Goal: Task Accomplishment & Management: Use online tool/utility

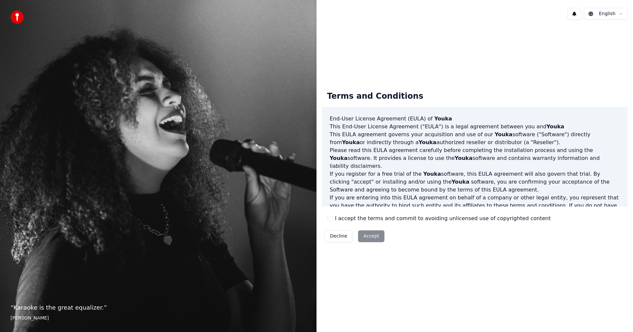
click at [329, 218] on button "I accept the terms and commit to avoiding unlicensed use of copyrighted content" at bounding box center [329, 218] width 5 height 5
click at [367, 236] on button "Accept" at bounding box center [371, 237] width 26 height 12
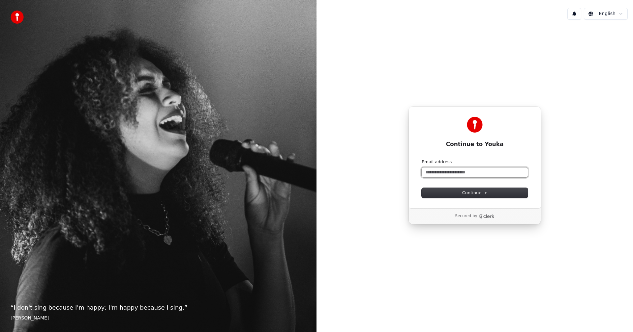
click at [446, 172] on input "Email address" at bounding box center [474, 173] width 106 height 10
click at [470, 194] on span "Continue" at bounding box center [474, 193] width 25 height 6
type input "**********"
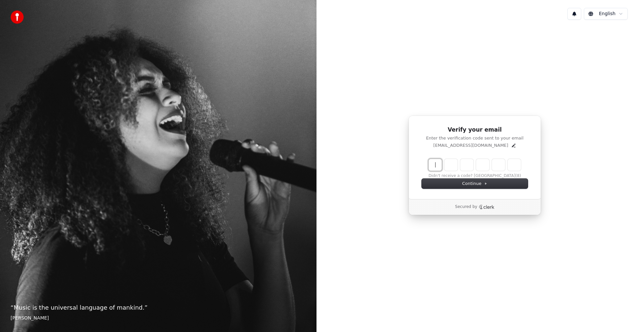
click at [437, 163] on input "Enter verification code" at bounding box center [480, 165] width 105 height 12
type input "******"
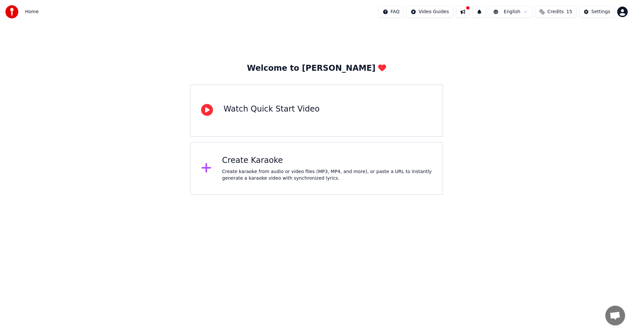
click at [269, 163] on div "Create Karaoke" at bounding box center [327, 161] width 210 height 11
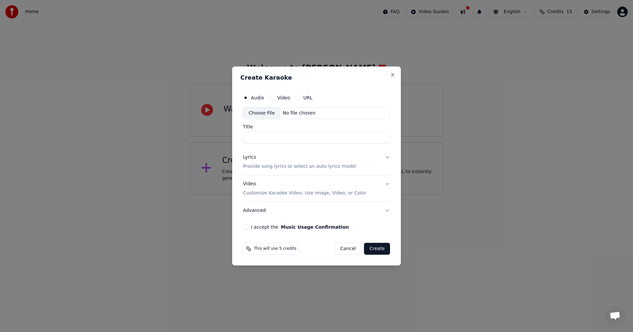
click at [297, 101] on div "Audio Video URL" at bounding box center [316, 97] width 147 height 13
click at [296, 99] on button "URL" at bounding box center [297, 97] width 5 height 5
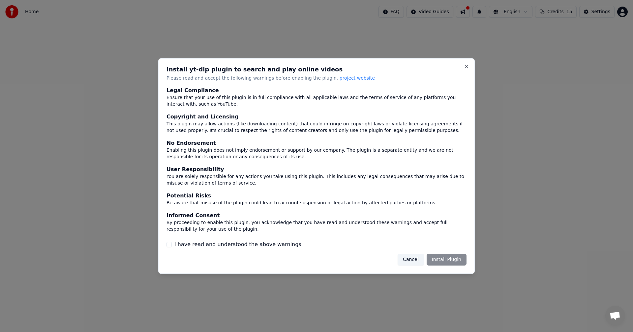
click at [168, 245] on button "I have read and understood the above warnings" at bounding box center [168, 244] width 5 height 5
click at [448, 262] on button "Install Plugin" at bounding box center [446, 260] width 40 height 12
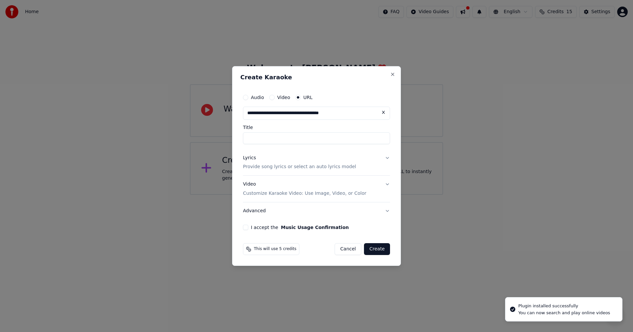
click at [269, 141] on input "Title" at bounding box center [316, 138] width 147 height 12
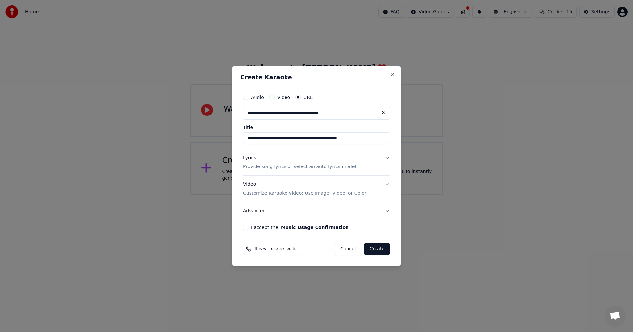
type input "**********"
drag, startPoint x: 371, startPoint y: 137, endPoint x: 322, endPoint y: 143, distance: 49.8
click at [322, 143] on input "**********" at bounding box center [316, 138] width 147 height 12
type input "**********"
click at [245, 230] on button "I accept the Music Usage Confirmation" at bounding box center [245, 227] width 5 height 5
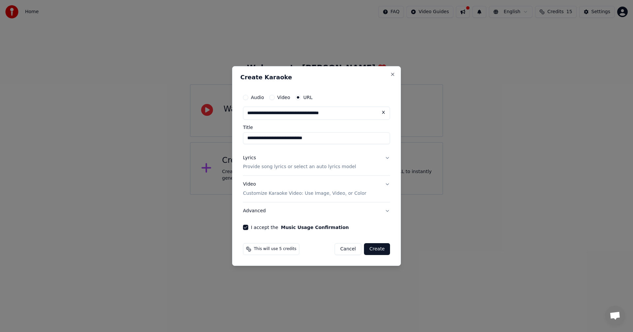
click at [384, 159] on button "Lyrics Provide song lyrics or select an auto lyrics model" at bounding box center [316, 163] width 147 height 26
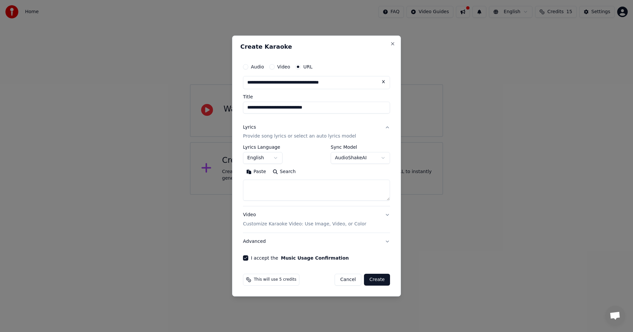
click at [277, 159] on button "English" at bounding box center [263, 159] width 40 height 12
click at [277, 159] on body "**********" at bounding box center [316, 97] width 633 height 195
click at [383, 278] on button "Create" at bounding box center [377, 280] width 26 height 12
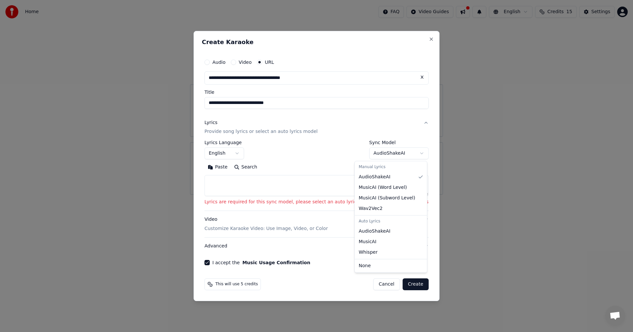
click at [369, 154] on body "**********" at bounding box center [316, 97] width 633 height 195
select select "****"
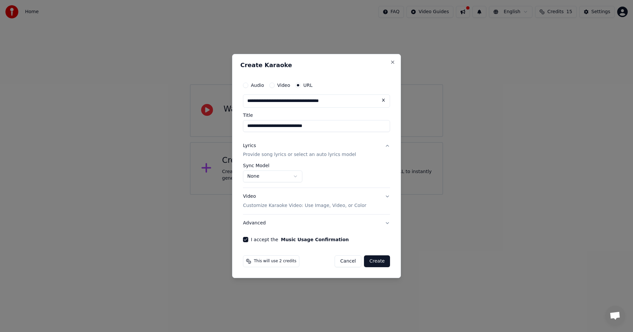
click at [378, 260] on button "Create" at bounding box center [377, 262] width 26 height 12
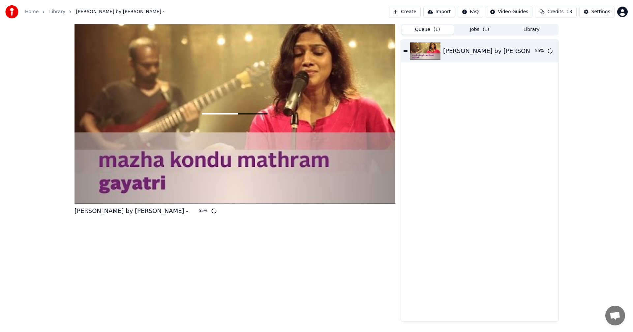
click at [431, 33] on button "Queue ( 1 )" at bounding box center [427, 30] width 52 height 10
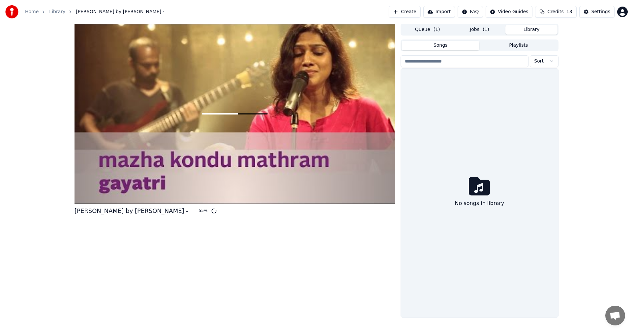
click at [527, 26] on button "Library" at bounding box center [531, 30] width 52 height 10
click at [596, 14] on div "Settings" at bounding box center [600, 12] width 19 height 7
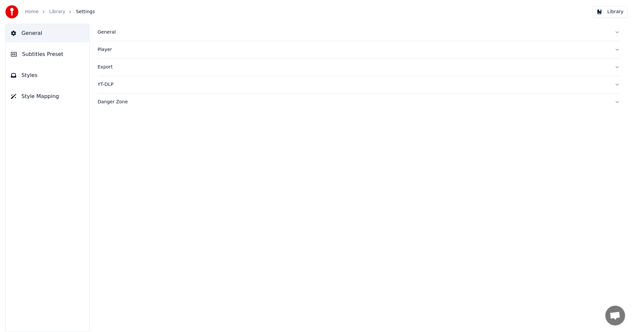
click at [119, 88] on button "YT-DLP" at bounding box center [359, 84] width 522 height 17
click at [129, 103] on div "Danger Zone" at bounding box center [353, 102] width 511 height 7
click at [129, 104] on div "Danger Zone" at bounding box center [353, 102] width 511 height 7
click at [124, 64] on div "Export" at bounding box center [353, 67] width 511 height 7
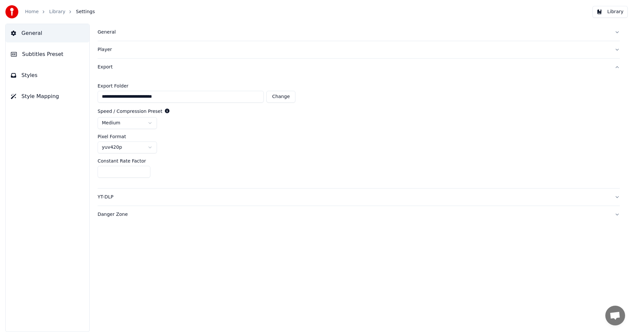
click at [124, 64] on div "Export" at bounding box center [353, 67] width 511 height 7
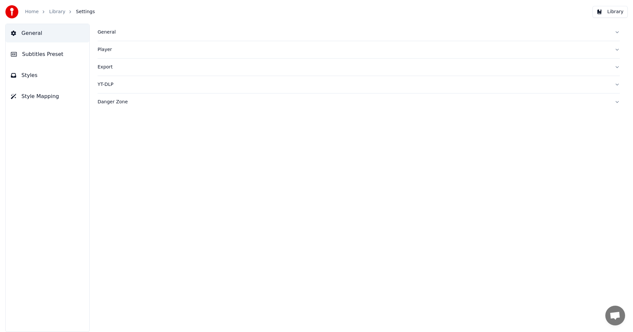
click at [102, 30] on div "General" at bounding box center [353, 32] width 511 height 7
click at [29, 12] on link "Home" at bounding box center [32, 12] width 14 height 7
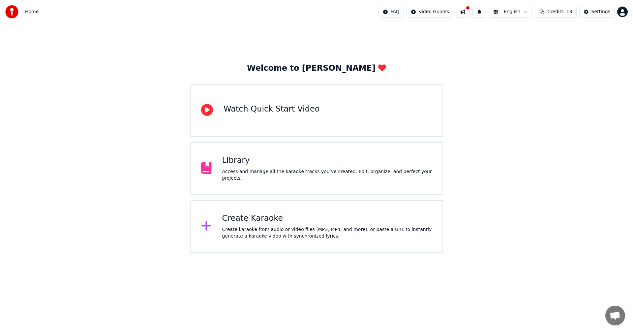
click at [15, 15] on img at bounding box center [11, 11] width 13 height 13
click at [468, 11] on button at bounding box center [463, 12] width 14 height 12
click at [306, 75] on div "Welcome to Youka Watch Quick Start Video Library Access and manage all the kara…" at bounding box center [316, 158] width 253 height 190
click at [557, 14] on span "Credits" at bounding box center [555, 12] width 16 height 7
click at [521, 12] on html "Home FAQ Video Guides English Credits 13 Settings Welcome to Youka Watch Quick …" at bounding box center [316, 126] width 633 height 253
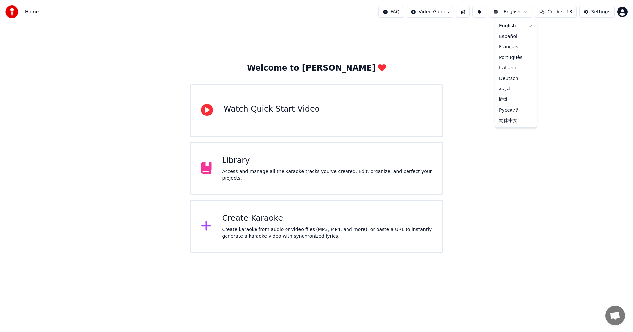
click at [435, 12] on html "Home FAQ Video Guides English Credits 13 Settings Welcome to Youka Watch Quick …" at bounding box center [316, 126] width 633 height 253
click at [406, 14] on html "Home FAQ Video Guides English Credits 13 Settings Welcome to Youka Watch Quick …" at bounding box center [316, 126] width 633 height 253
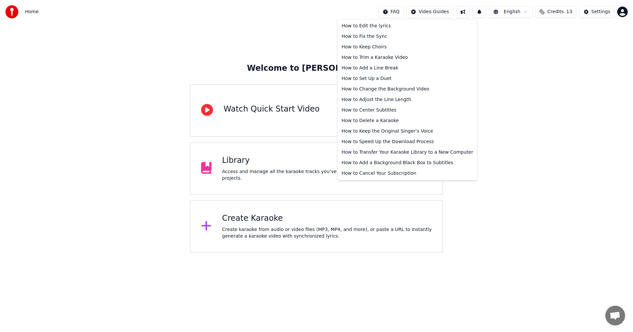
click at [549, 58] on html "Home FAQ Video Guides English Credits 13 Settings Welcome to Youka Watch Quick …" at bounding box center [316, 126] width 633 height 253
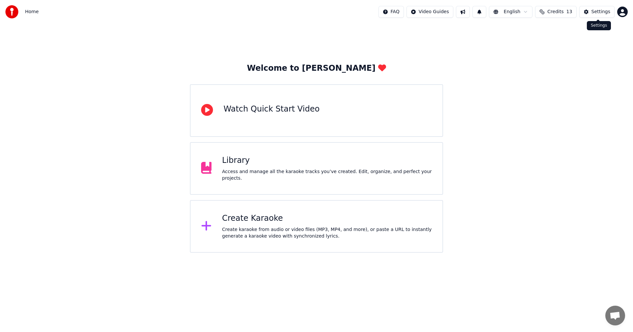
click at [623, 13] on html "Home FAQ Video Guides English Credits 13 Settings Welcome to Youka Watch Quick …" at bounding box center [316, 126] width 633 height 253
click at [567, 12] on html "Home FAQ Video Guides English Credits 13 Settings Welcome to Youka Watch Quick …" at bounding box center [316, 126] width 633 height 253
click at [596, 10] on div "Settings" at bounding box center [600, 12] width 19 height 7
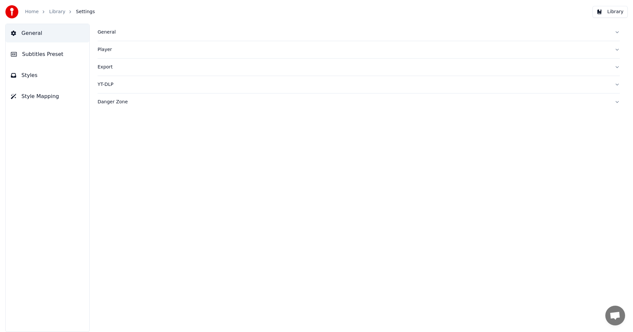
click at [35, 34] on span "General" at bounding box center [31, 33] width 21 height 8
click at [103, 30] on div "General" at bounding box center [353, 32] width 511 height 7
click at [105, 29] on div "General" at bounding box center [353, 32] width 511 height 7
click at [104, 52] on div "Player" at bounding box center [353, 49] width 511 height 7
click at [105, 49] on div "Player" at bounding box center [353, 49] width 511 height 7
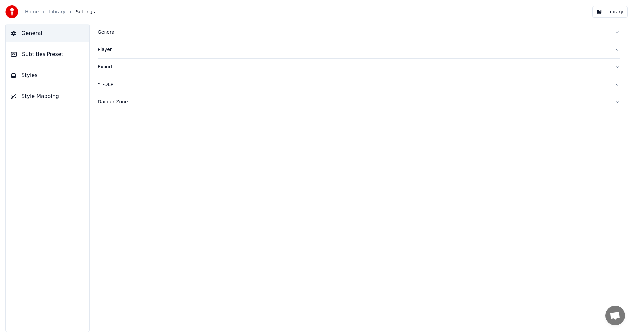
click at [107, 66] on div "Export" at bounding box center [353, 67] width 511 height 7
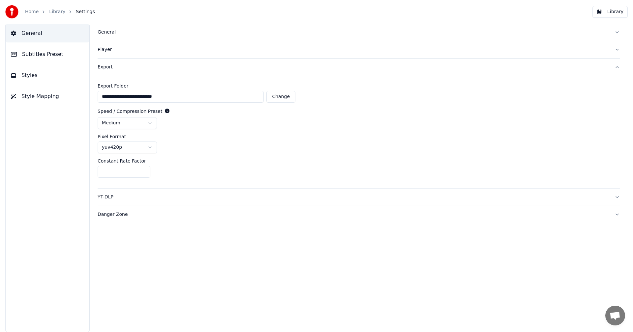
click at [107, 66] on div "Export" at bounding box center [353, 67] width 511 height 7
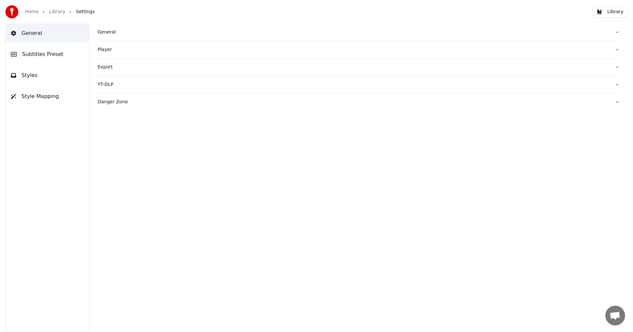
click at [43, 97] on span "Style Mapping" at bounding box center [40, 97] width 38 height 8
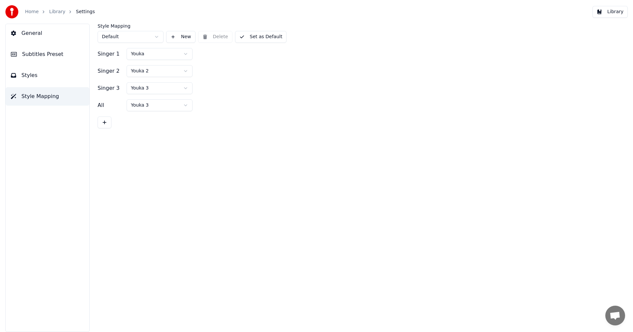
click at [37, 90] on button "Style Mapping" at bounding box center [48, 96] width 84 height 18
click at [29, 78] on span "Styles" at bounding box center [29, 75] width 16 height 8
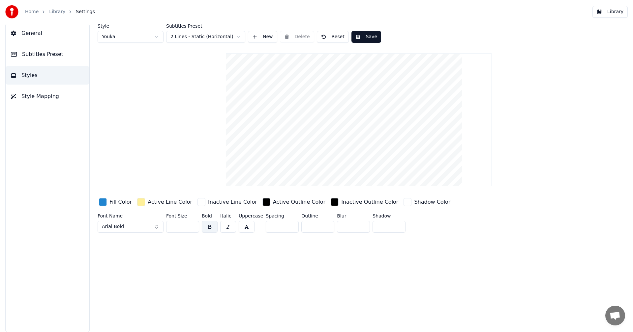
click at [41, 58] on span "Subtitles Preset" at bounding box center [42, 54] width 41 height 8
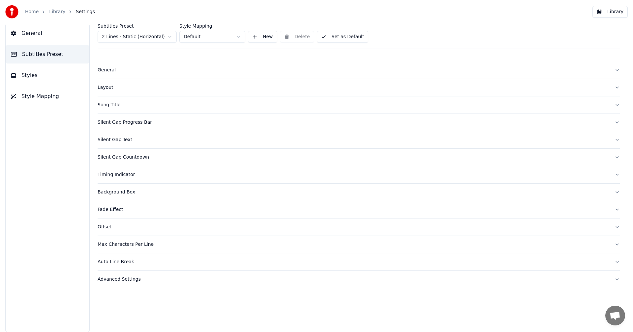
click at [34, 35] on span "General" at bounding box center [31, 33] width 21 height 8
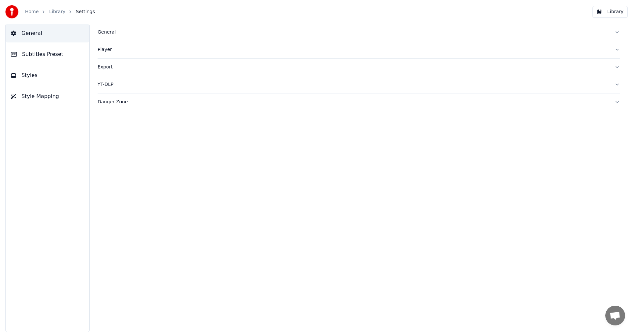
click at [105, 85] on div "YT-DLP" at bounding box center [353, 84] width 511 height 7
click at [49, 13] on link "Library" at bounding box center [57, 12] width 16 height 7
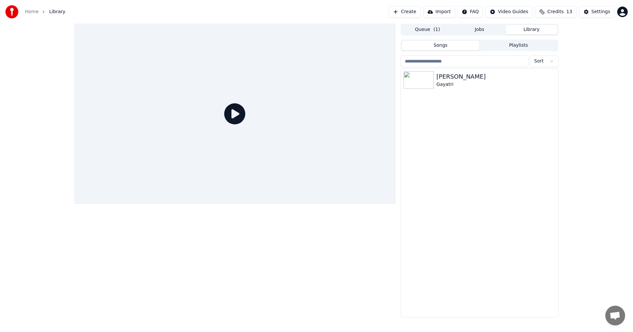
click at [235, 116] on icon at bounding box center [234, 113] width 21 height 21
click at [468, 85] on div "Gayatri" at bounding box center [492, 84] width 112 height 7
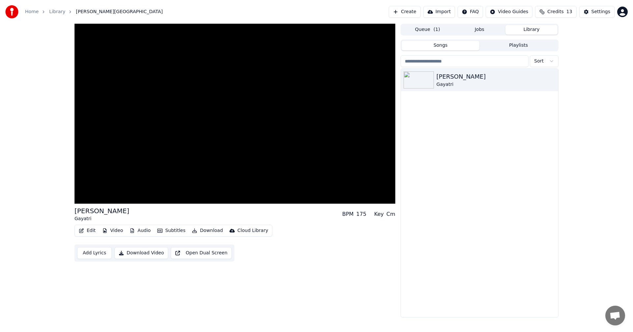
click at [201, 230] on button "Download" at bounding box center [207, 230] width 36 height 9
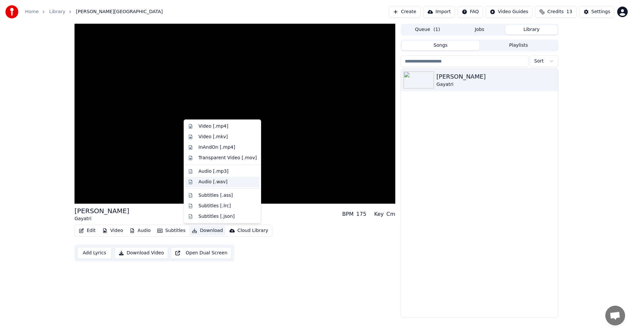
click at [213, 184] on div "Audio [.wav]" at bounding box center [212, 182] width 29 height 7
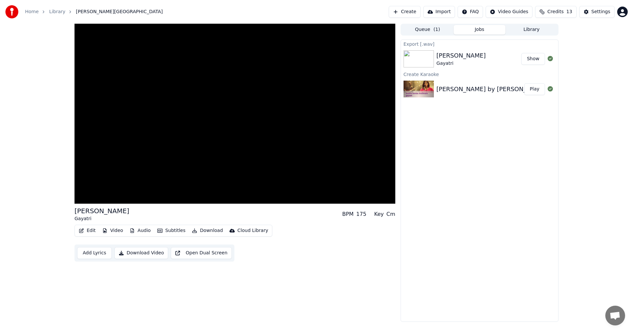
click at [527, 58] on button "Show" at bounding box center [533, 59] width 24 height 12
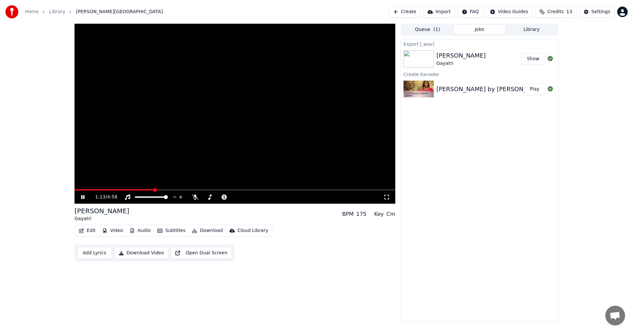
click at [296, 47] on video at bounding box center [234, 114] width 321 height 180
